Goal: Obtain resource: Download file/media

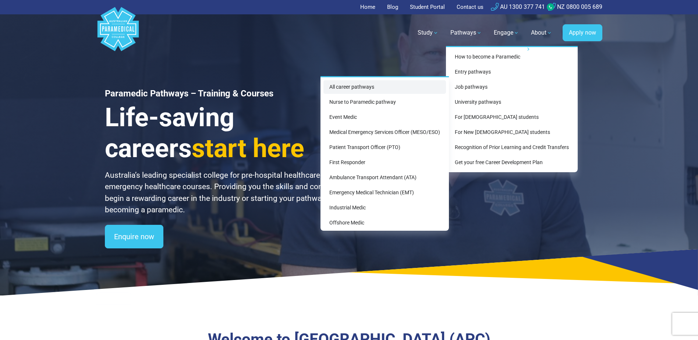
click at [344, 84] on link "All career pathways" at bounding box center [384, 87] width 122 height 14
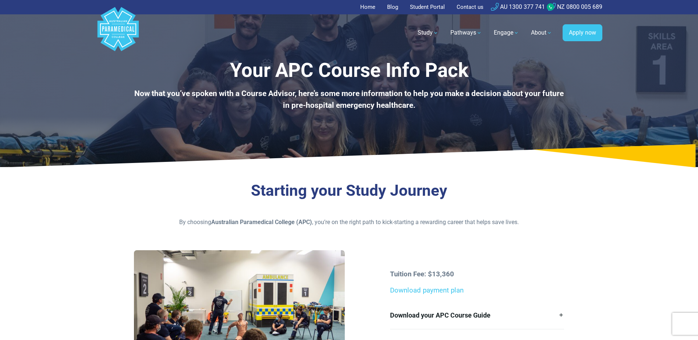
scroll to position [74, 0]
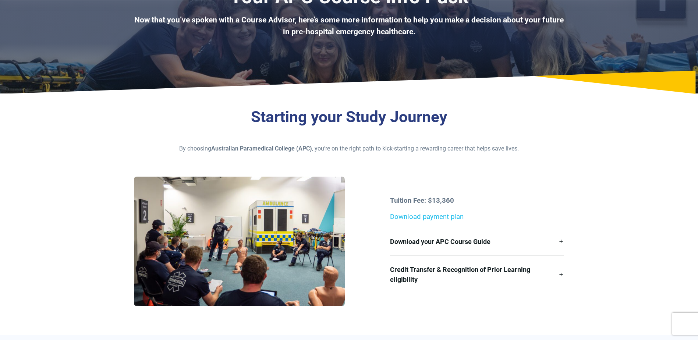
click at [421, 214] on link "Download payment plan" at bounding box center [427, 217] width 74 height 8
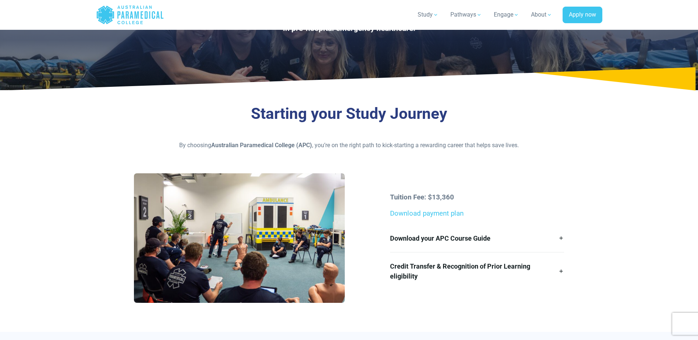
scroll to position [0, 0]
